Goal: Task Accomplishment & Management: Manage account settings

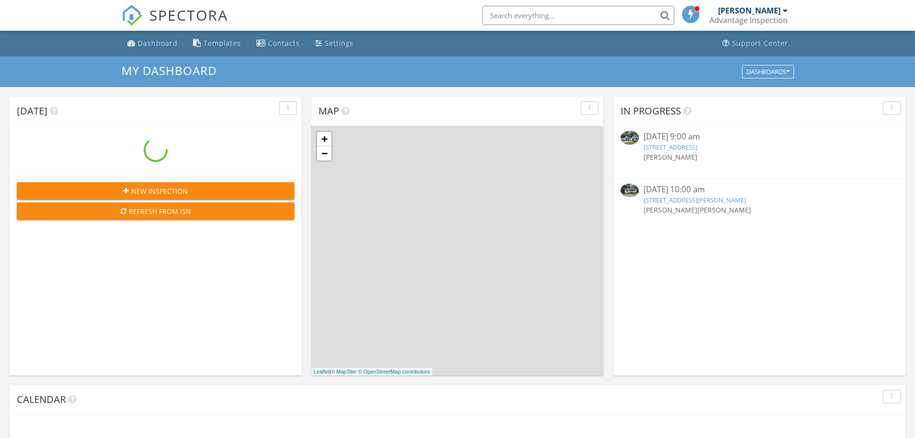
scroll to position [889, 930]
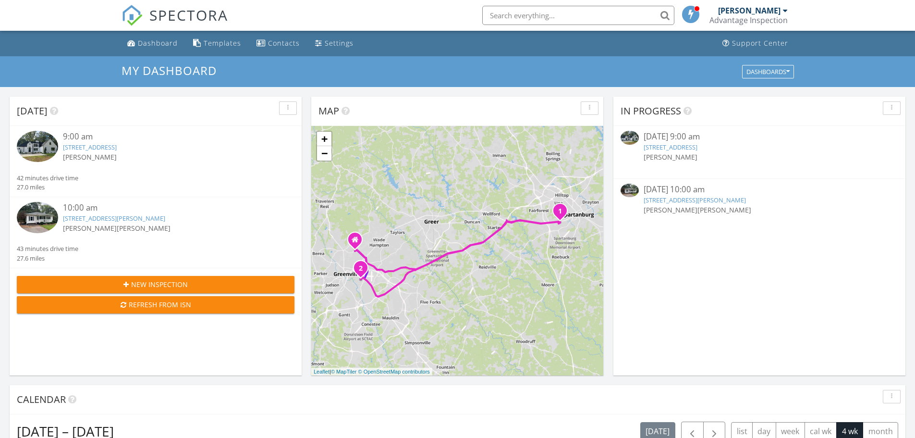
click at [631, 140] on img at bounding box center [629, 138] width 18 height 14
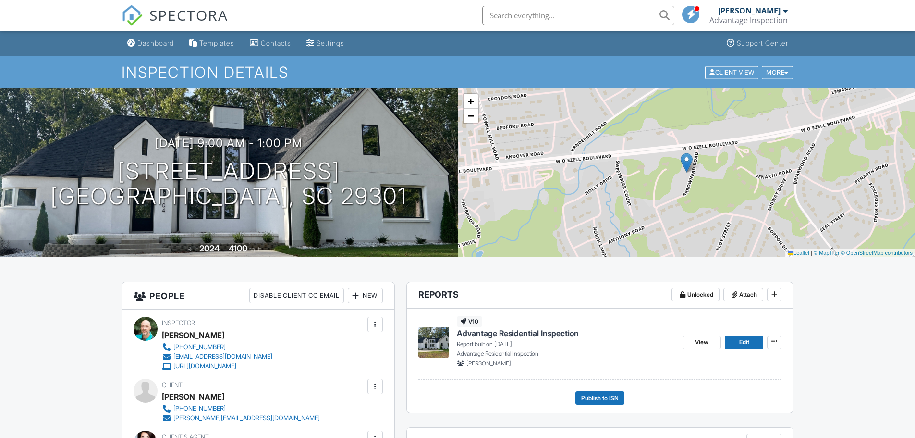
scroll to position [144, 0]
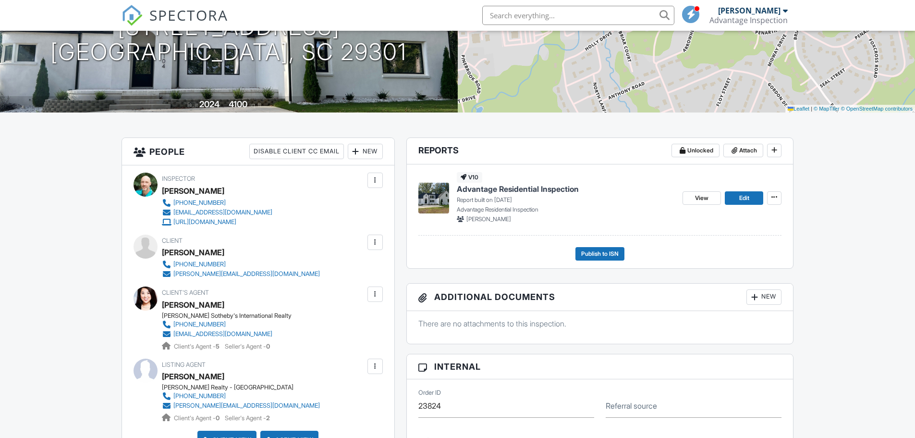
click at [438, 195] on img at bounding box center [433, 197] width 31 height 31
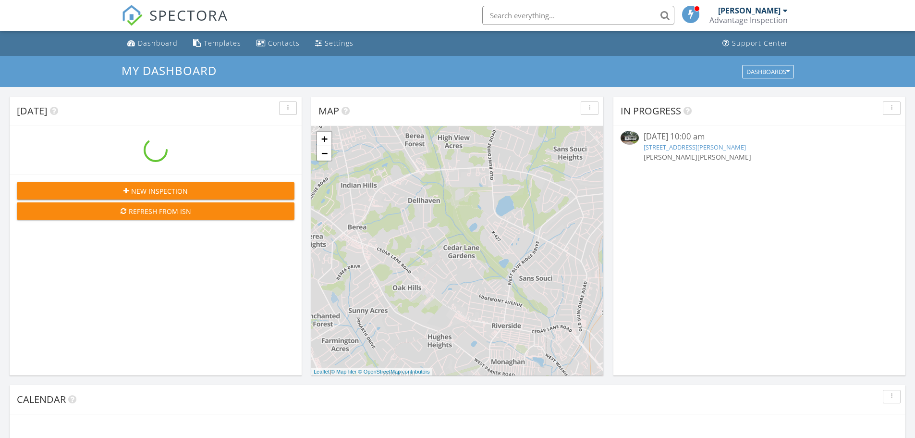
scroll to position [889, 930]
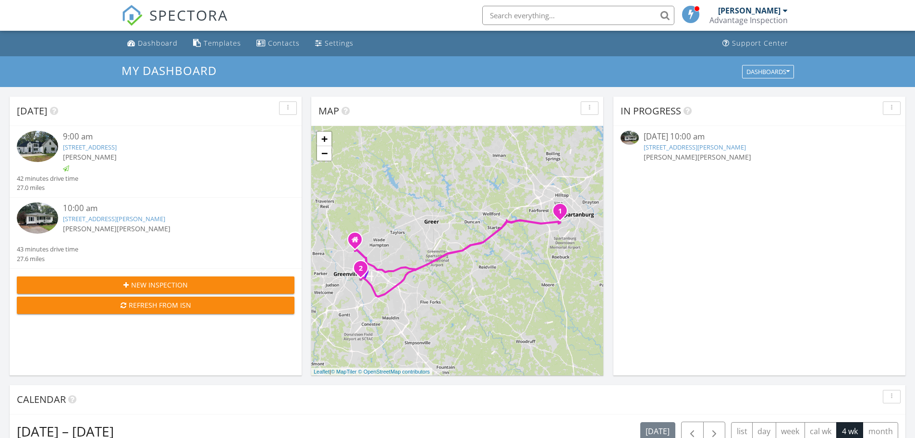
click at [36, 211] on img at bounding box center [37, 217] width 41 height 31
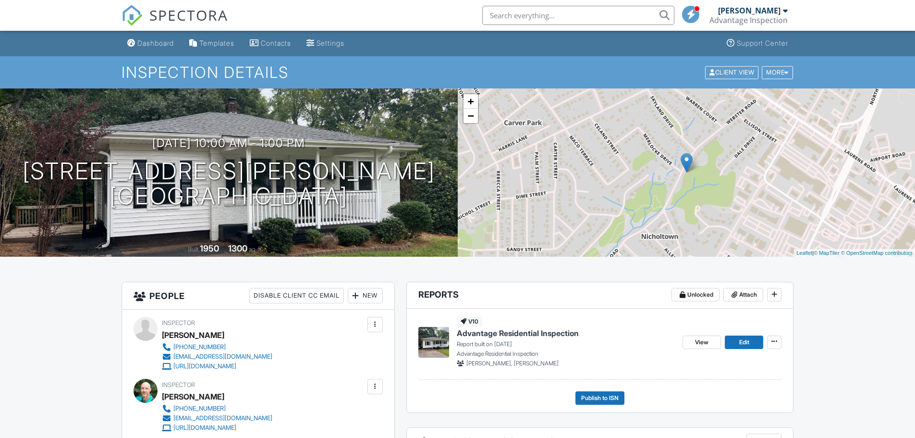
click at [153, 39] on div "Dashboard" at bounding box center [155, 43] width 36 height 8
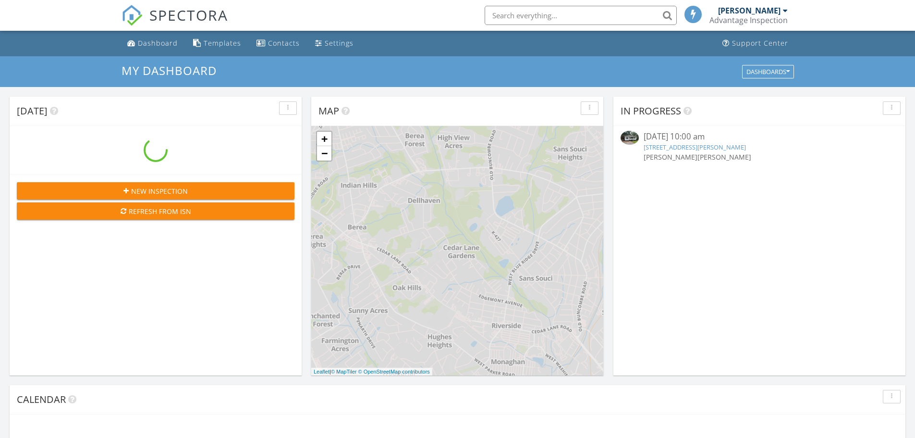
scroll to position [889, 930]
